Goal: Navigation & Orientation: Understand site structure

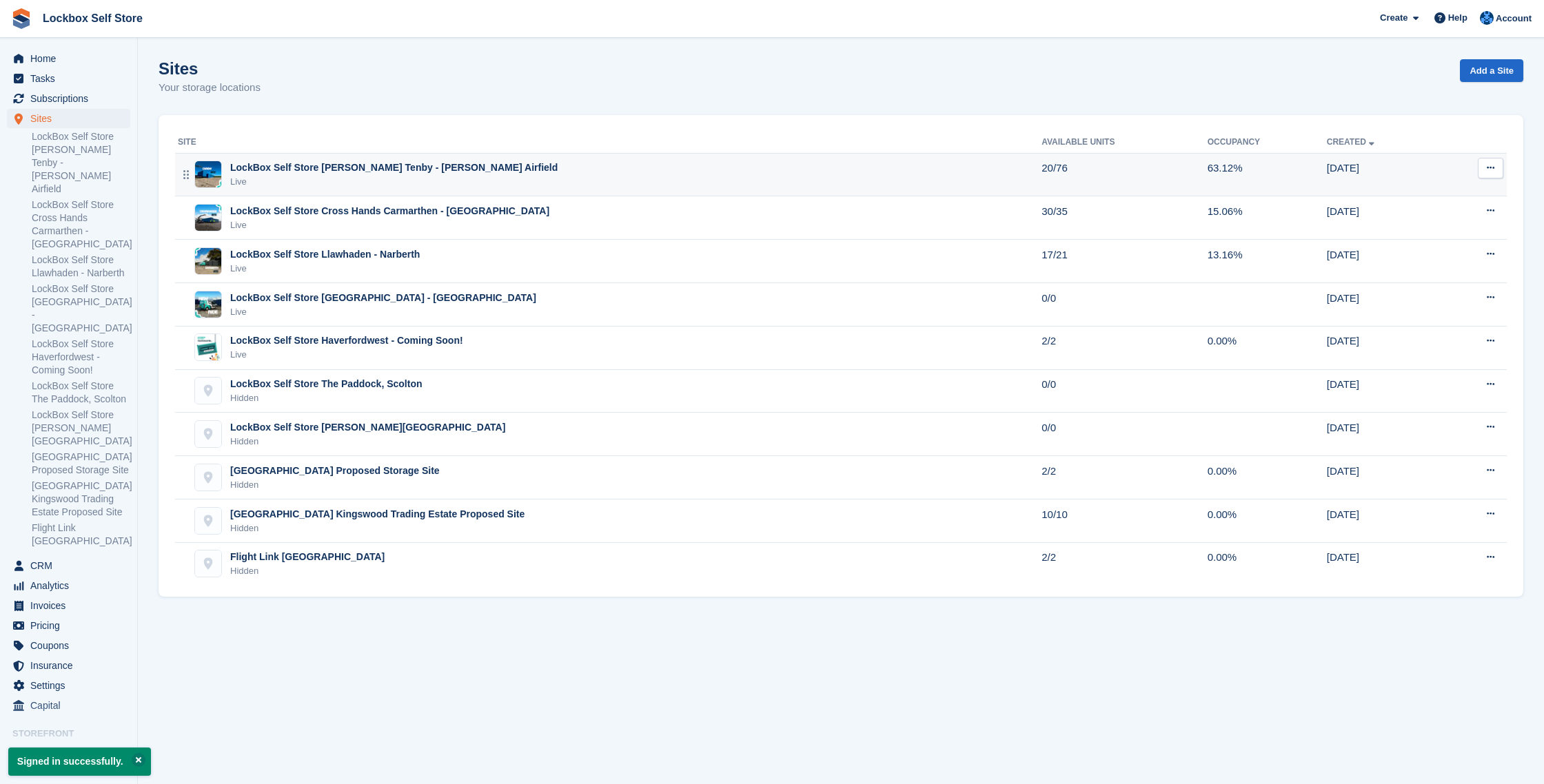
click at [624, 182] on div "LockBox Self Store [PERSON_NAME] Tenby - [PERSON_NAME] Airfield Live" at bounding box center [610, 175] width 864 height 29
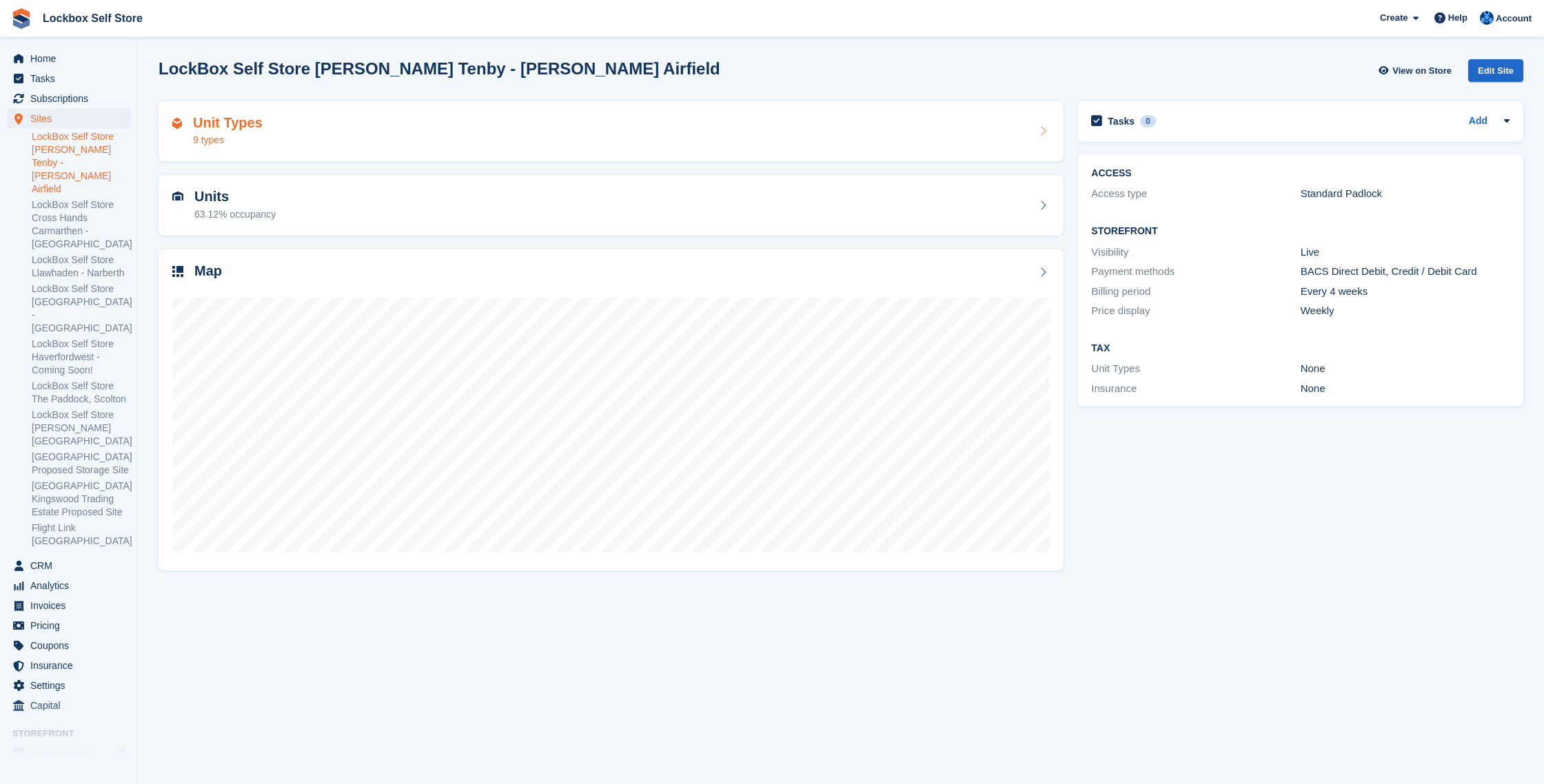
click at [593, 129] on div "Unit Types 9 types" at bounding box center [611, 131] width 878 height 33
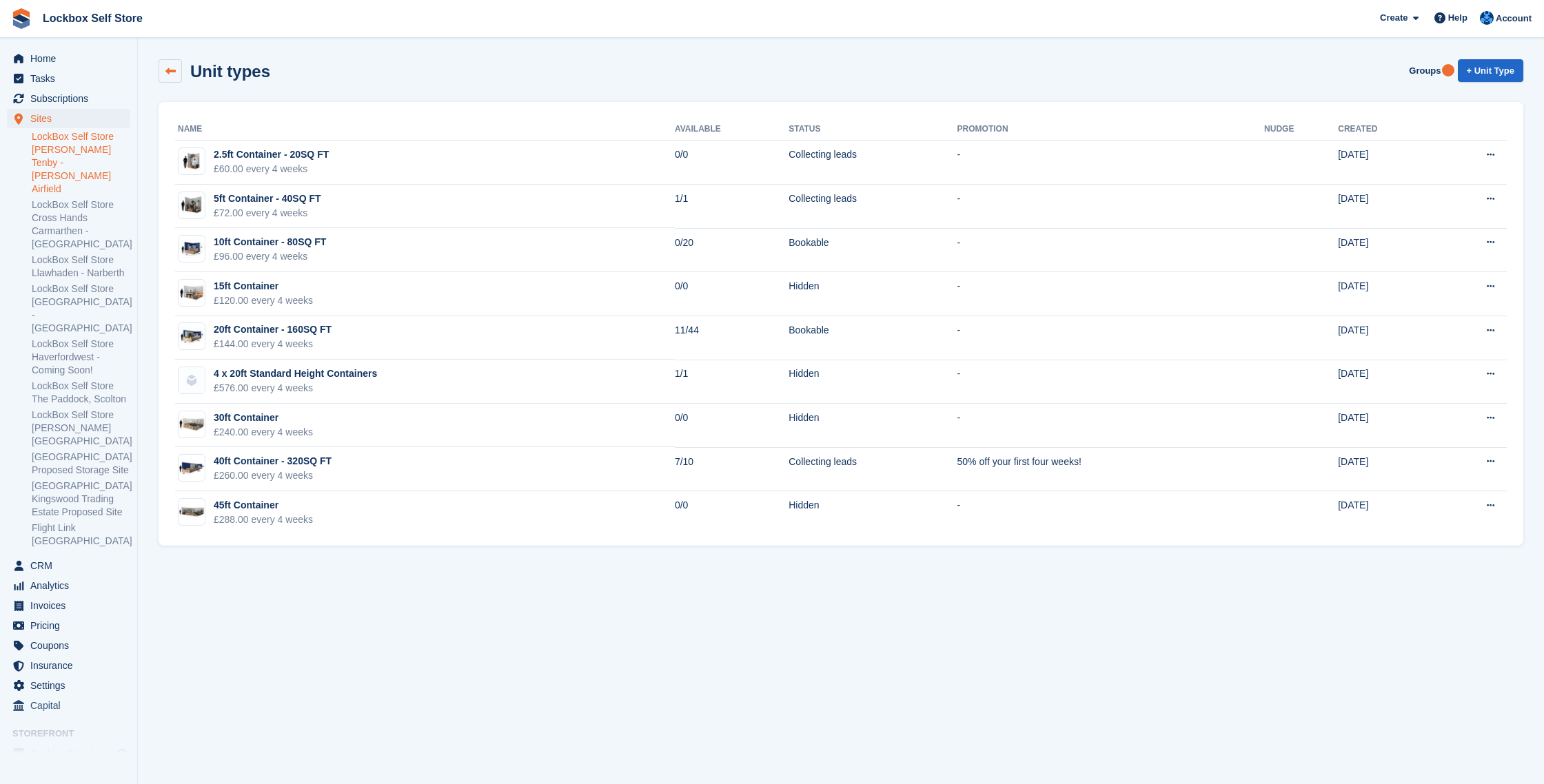
click at [169, 67] on icon at bounding box center [170, 71] width 10 height 10
